Goal: Task Accomplishment & Management: Manage account settings

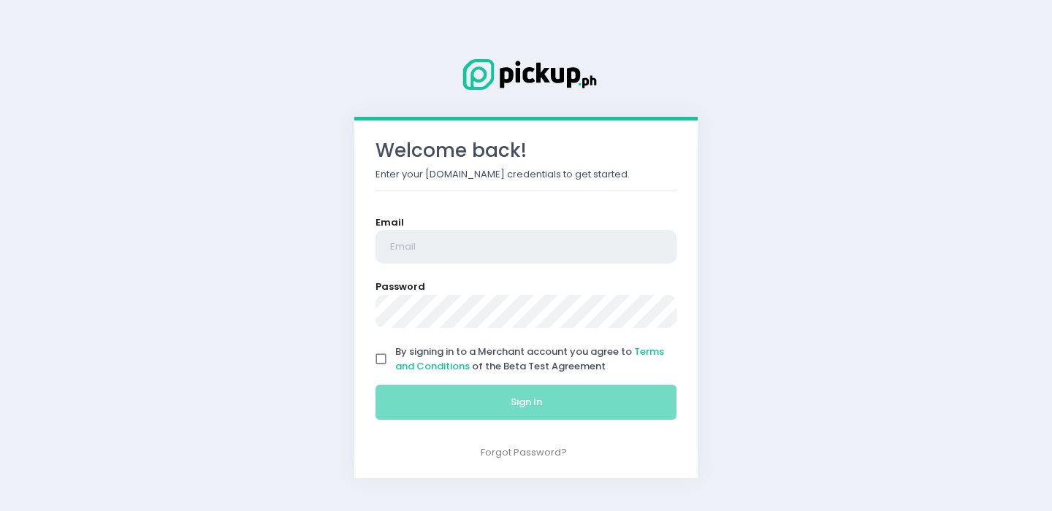
click at [449, 244] on input "email" at bounding box center [526, 247] width 301 height 34
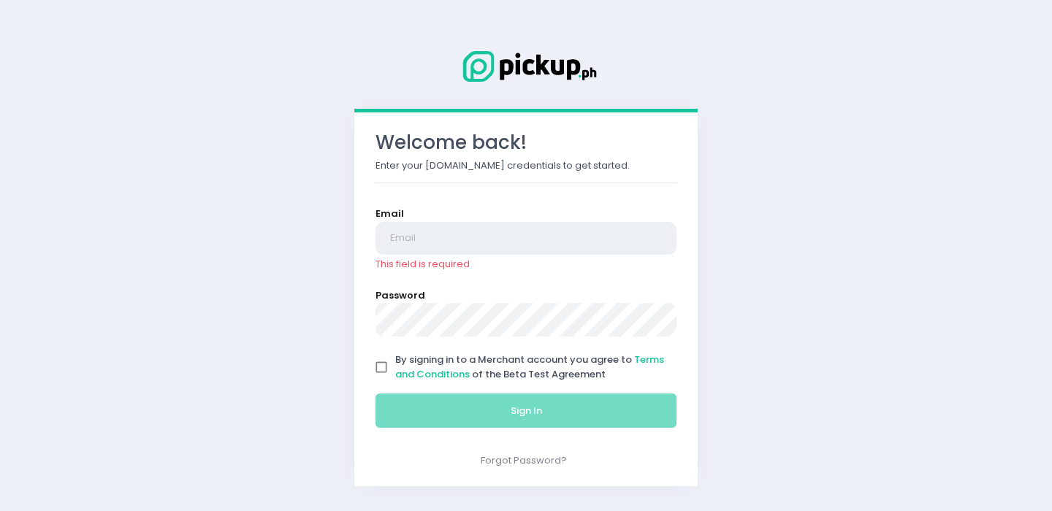
type input "[EMAIL_ADDRESS][DOMAIN_NAME]"
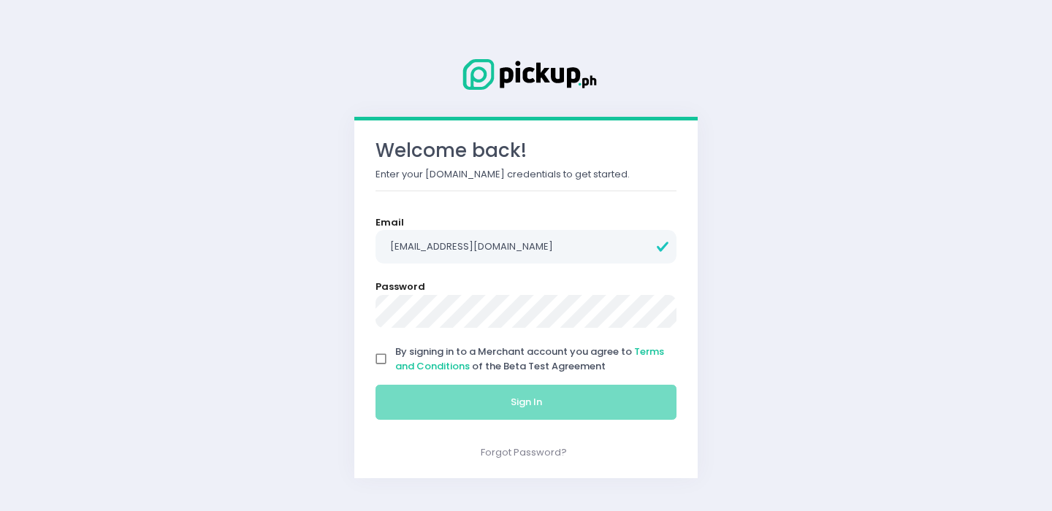
click at [385, 361] on input "By signing in to a Merchant account you agree to Terms and Conditions of the Be…" at bounding box center [381, 360] width 28 height 28
checkbox input "true"
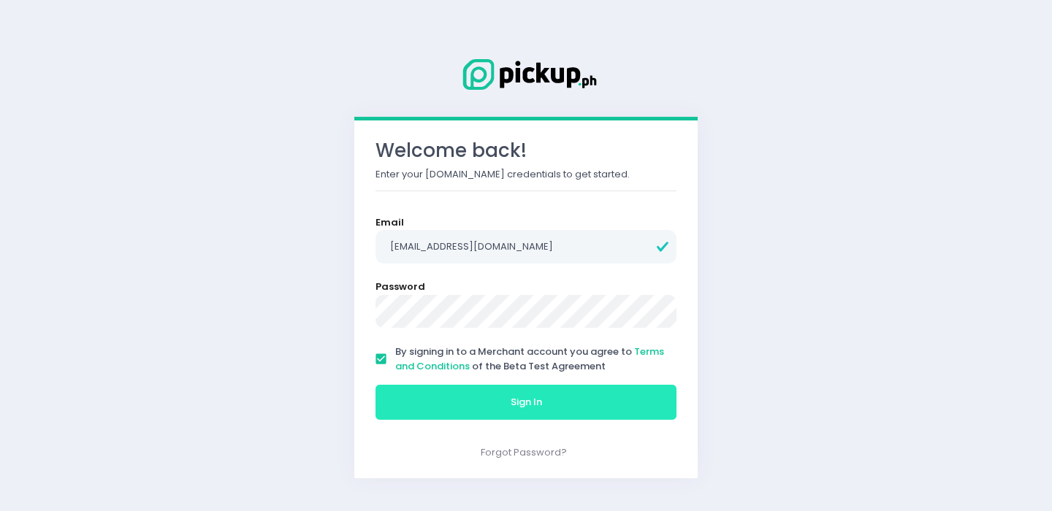
click at [418, 388] on button "Sign In" at bounding box center [526, 402] width 301 height 35
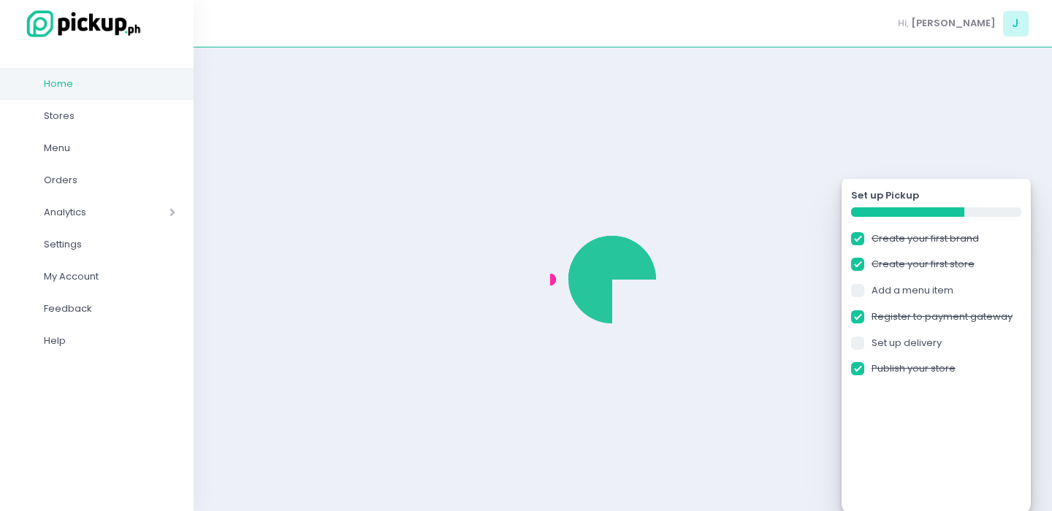
checkbox input "true"
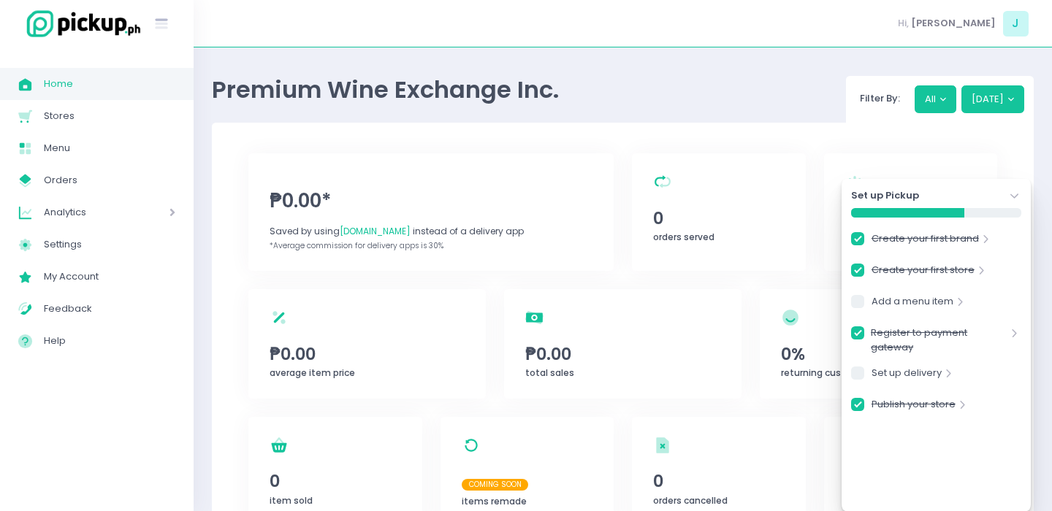
click at [1013, 192] on icon "Stockholm-icons / Navigation / Angle-down Created with Sketch." at bounding box center [1014, 196] width 15 height 15
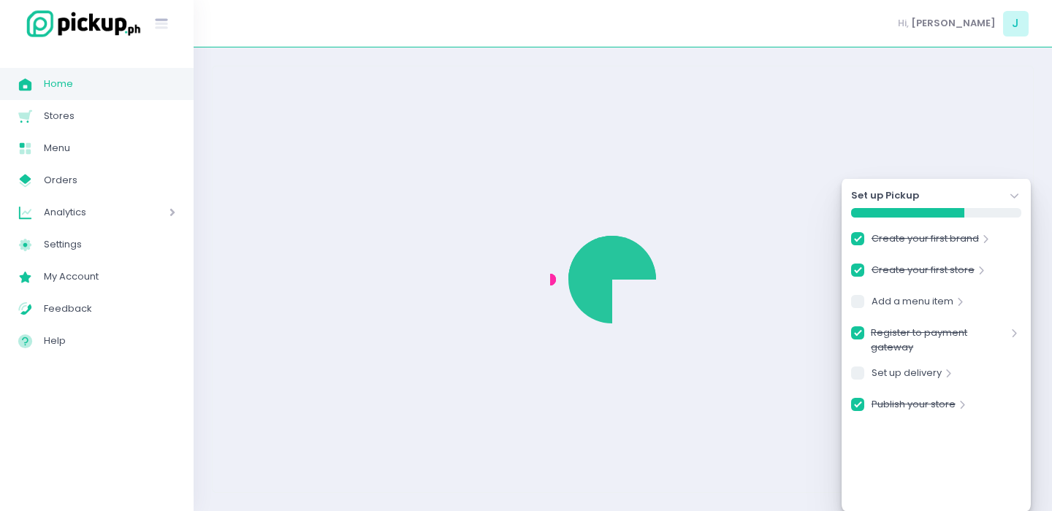
checkbox input "true"
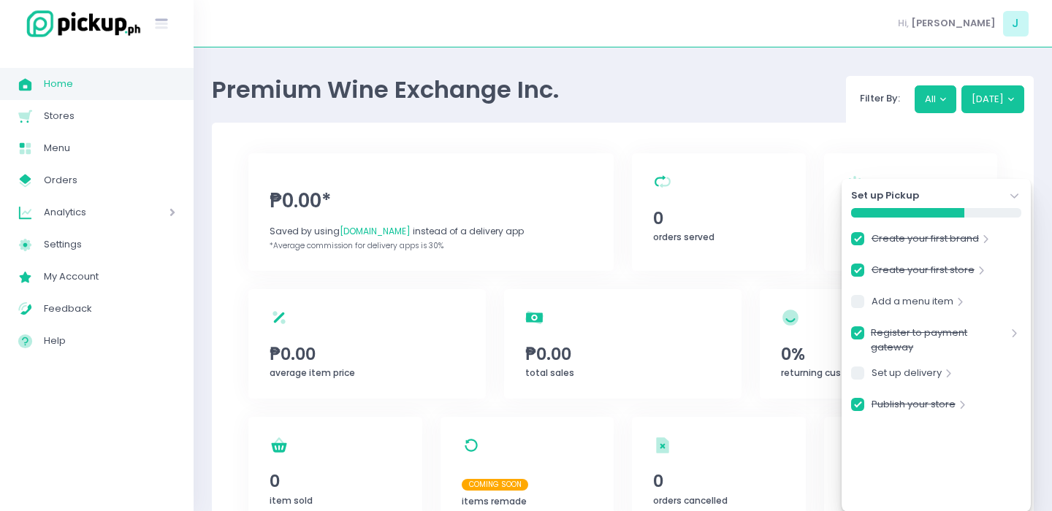
click at [1016, 194] on icon "Stockholm-icons / Navigation / Angle-down Created with Sketch." at bounding box center [1014, 196] width 15 height 15
